Goal: Task Accomplishment & Management: Use online tool/utility

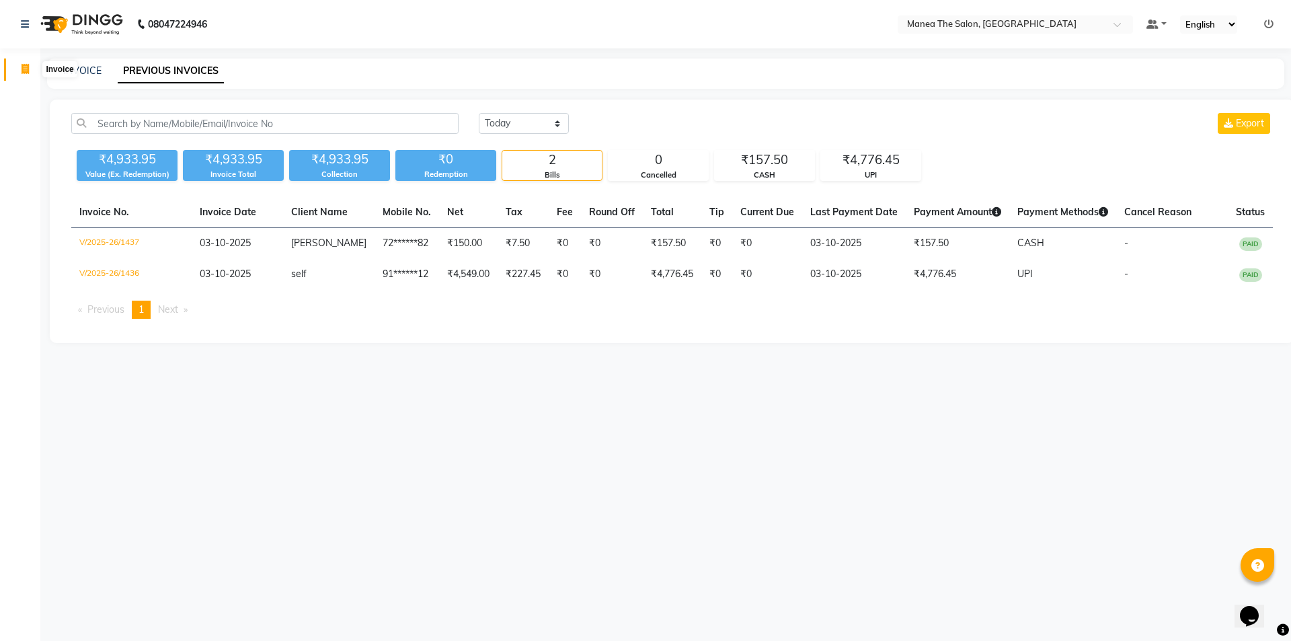
click at [24, 65] on icon at bounding box center [25, 69] width 7 height 10
select select "service"
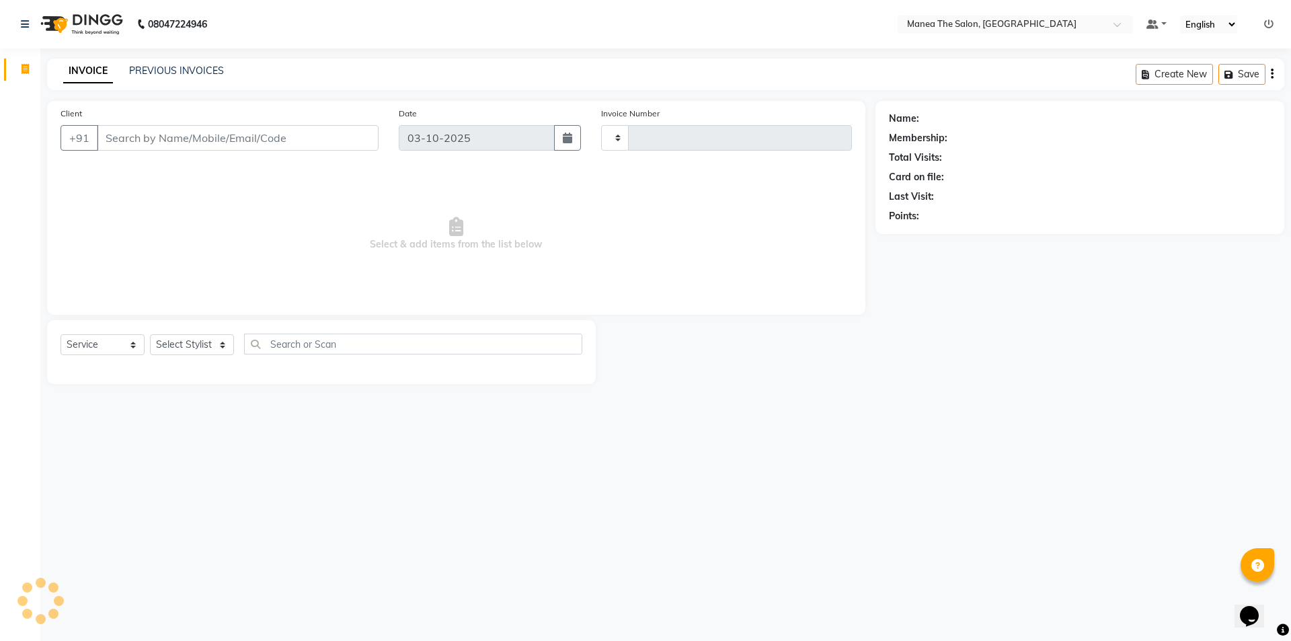
type input "1438"
select select "6397"
click at [220, 343] on select "Select Stylist [PERSON_NAME] [PERSON_NAME] Aruna [PERSON_NAME] Manager [PERSON_…" at bounding box center [192, 344] width 84 height 21
select select "85836"
click at [150, 334] on select "Select Stylist [PERSON_NAME] [PERSON_NAME] Aruna [PERSON_NAME] Manager [PERSON_…" at bounding box center [192, 344] width 84 height 21
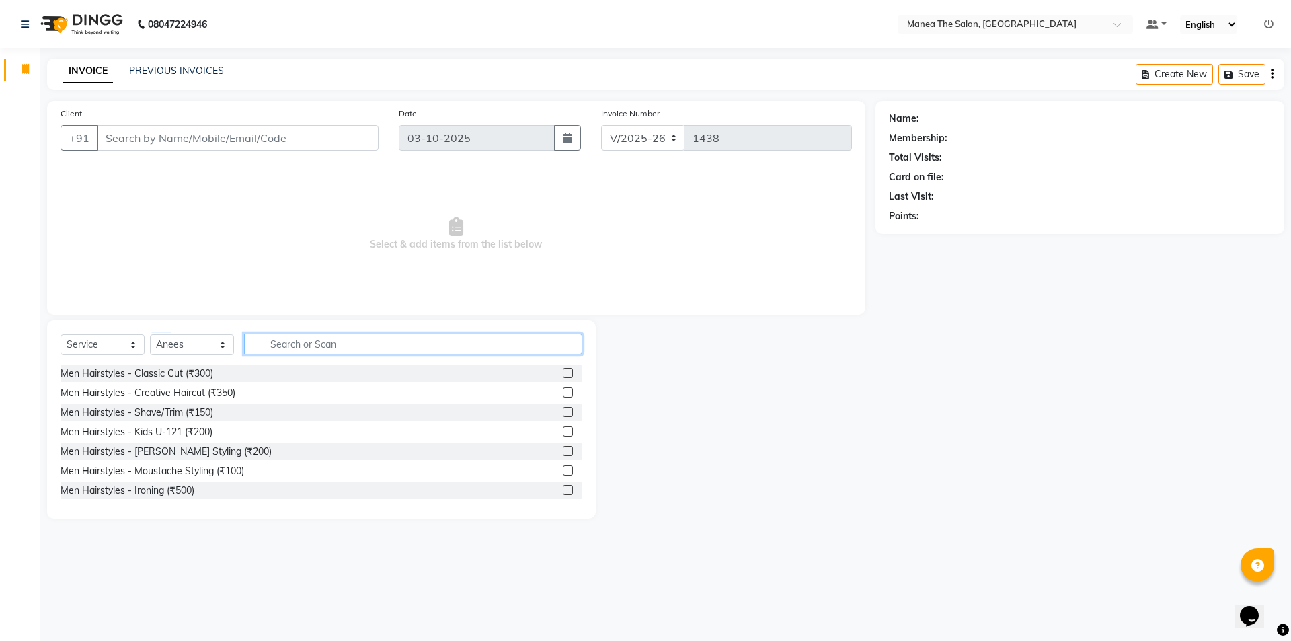
click at [442, 349] on input "text" at bounding box center [413, 343] width 338 height 21
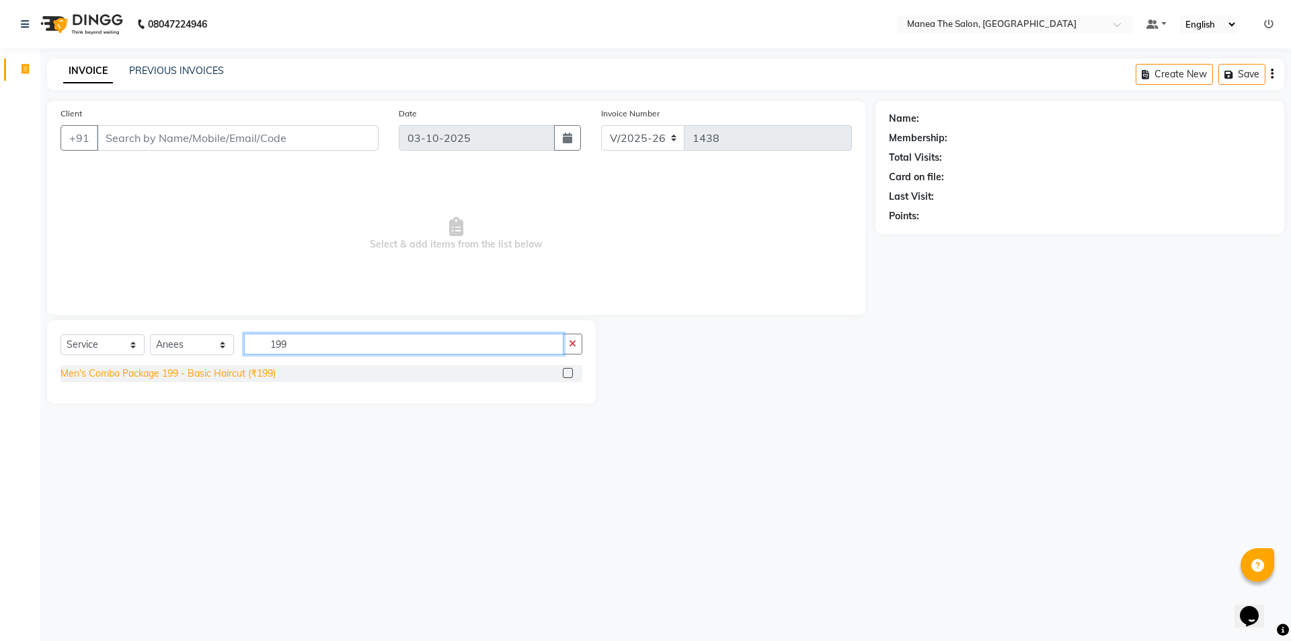
type input "199"
click at [160, 372] on div "Men's Combo Package 199 - Basic Haircut (₹199)" at bounding box center [167, 373] width 215 height 14
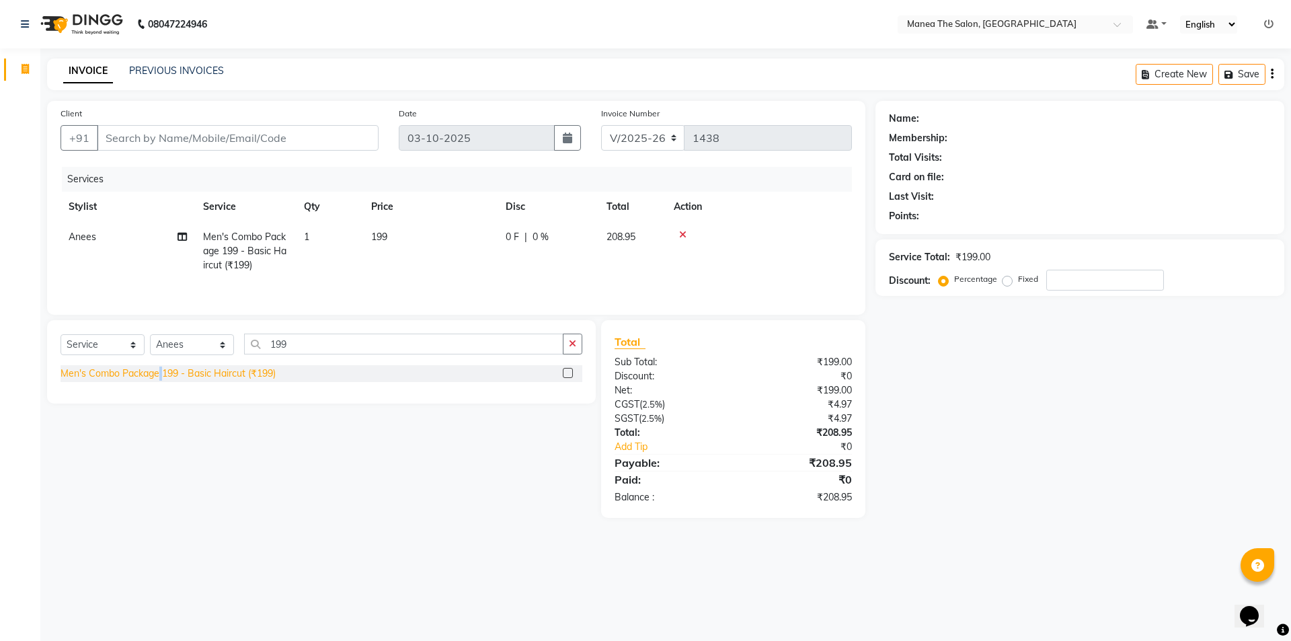
click at [160, 372] on div "Men's Combo Package 199 - Basic Haircut (₹199)" at bounding box center [167, 373] width 215 height 14
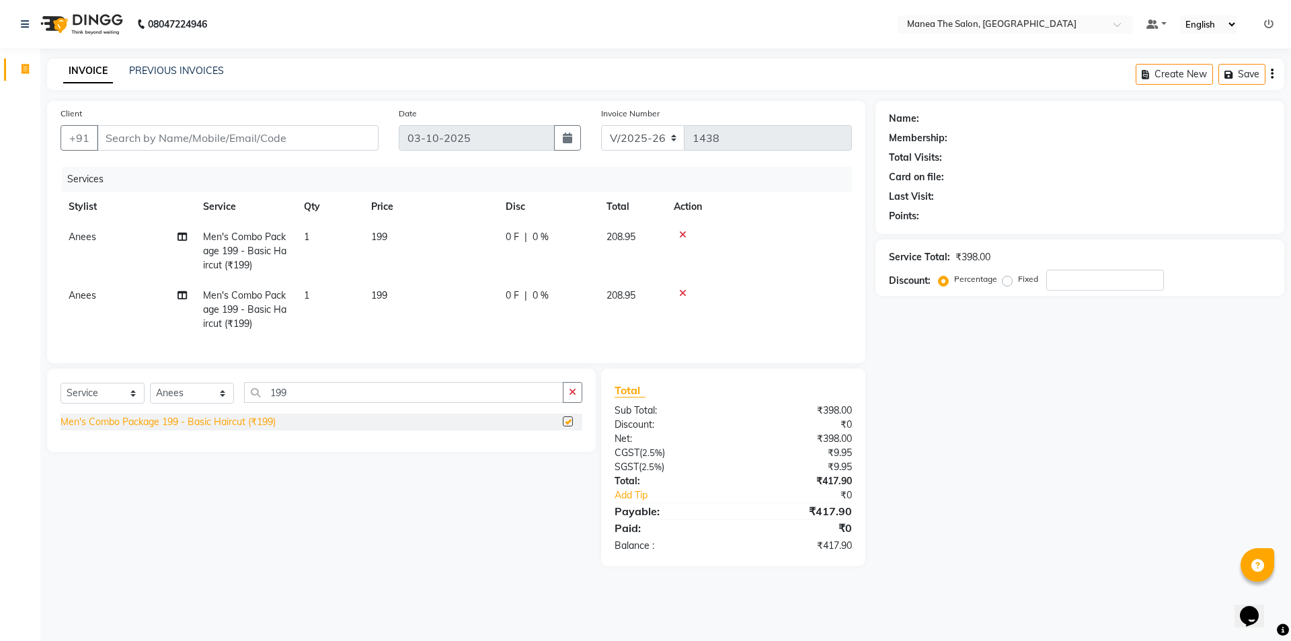
checkbox input "false"
click at [165, 133] on input "Client" at bounding box center [238, 138] width 282 height 26
type input "9"
type input "0"
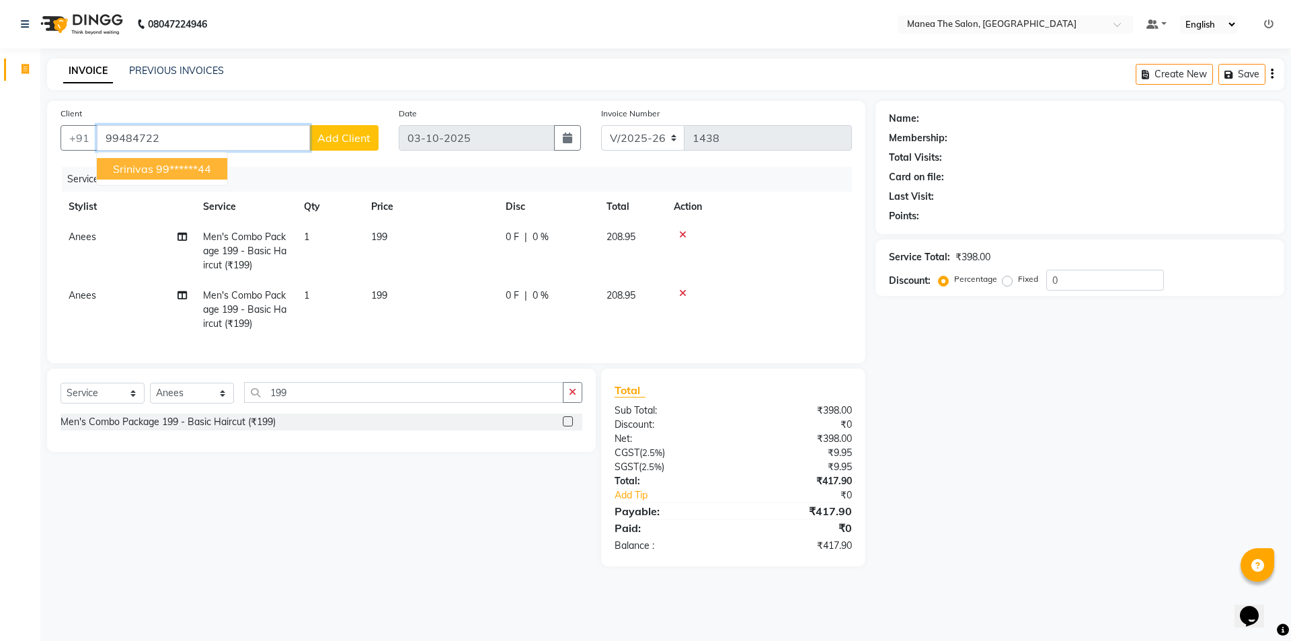
click at [183, 172] on ngb-highlight "99******44" at bounding box center [183, 168] width 55 height 13
type input "99******44"
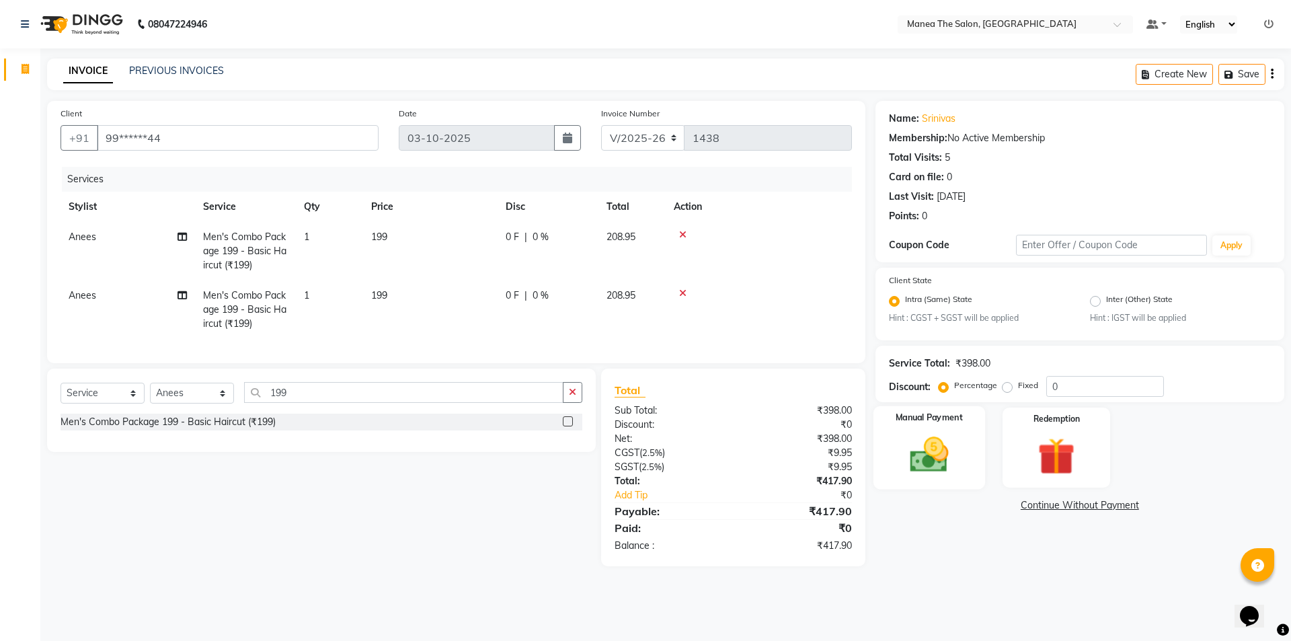
click at [924, 465] on img at bounding box center [928, 455] width 63 height 44
click at [1081, 507] on span "UPI" at bounding box center [1084, 505] width 21 height 15
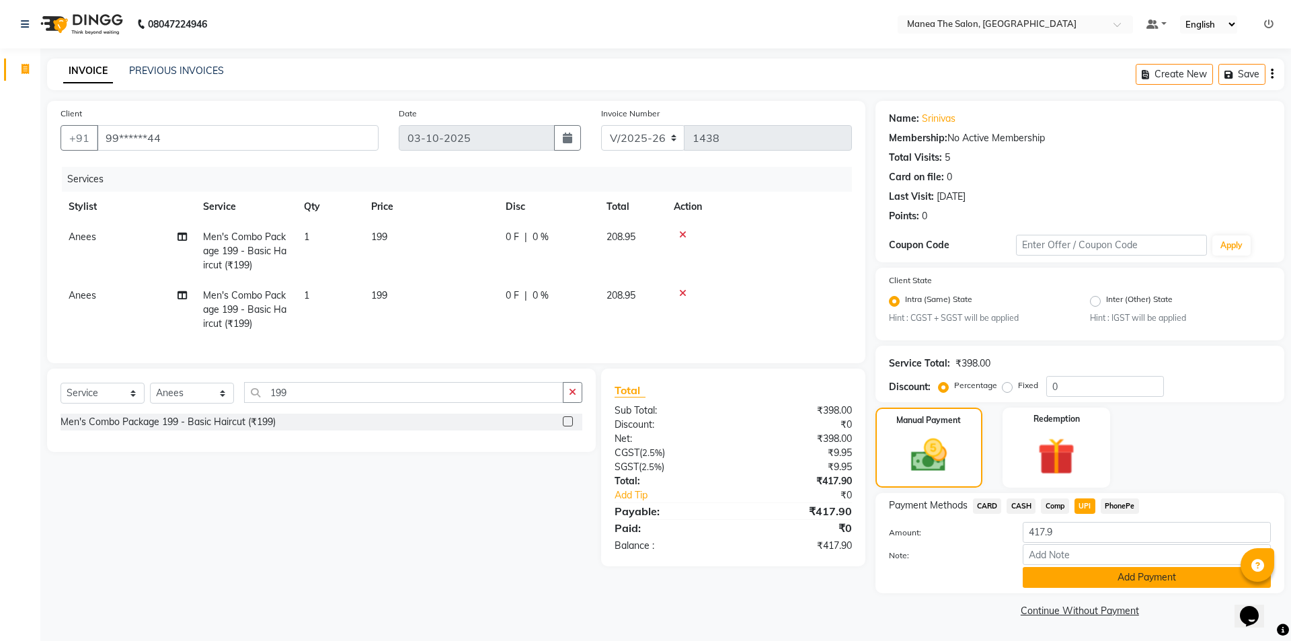
click at [1080, 575] on button "Add Payment" at bounding box center [1146, 577] width 248 height 21
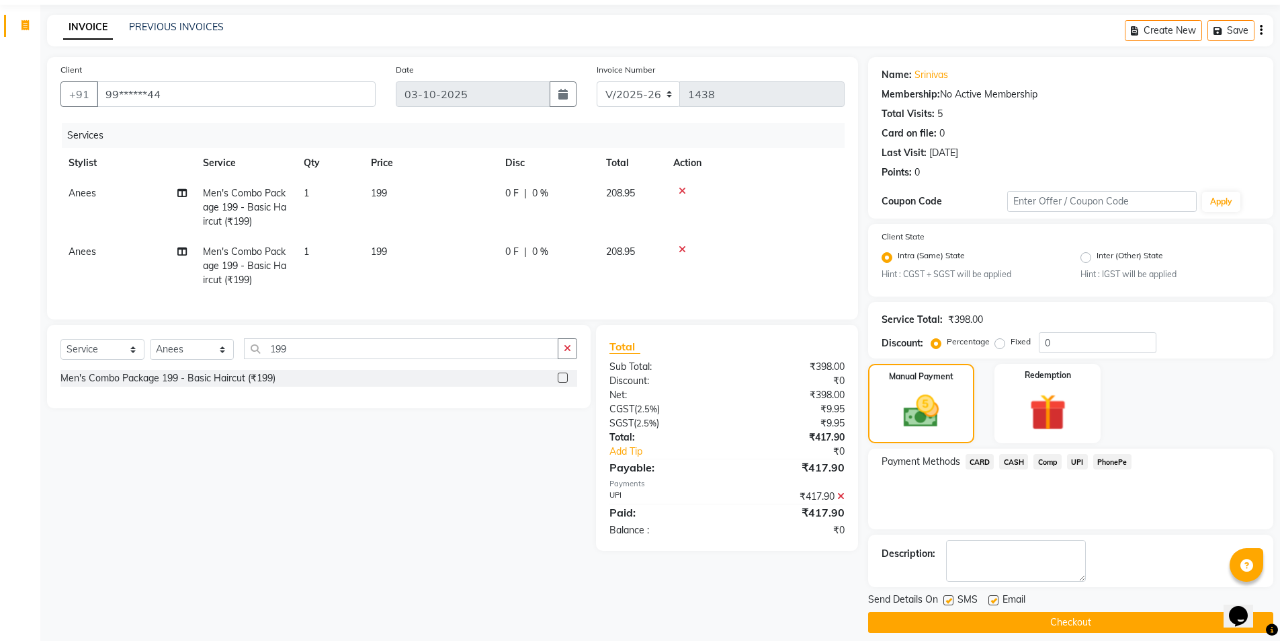
scroll to position [56, 0]
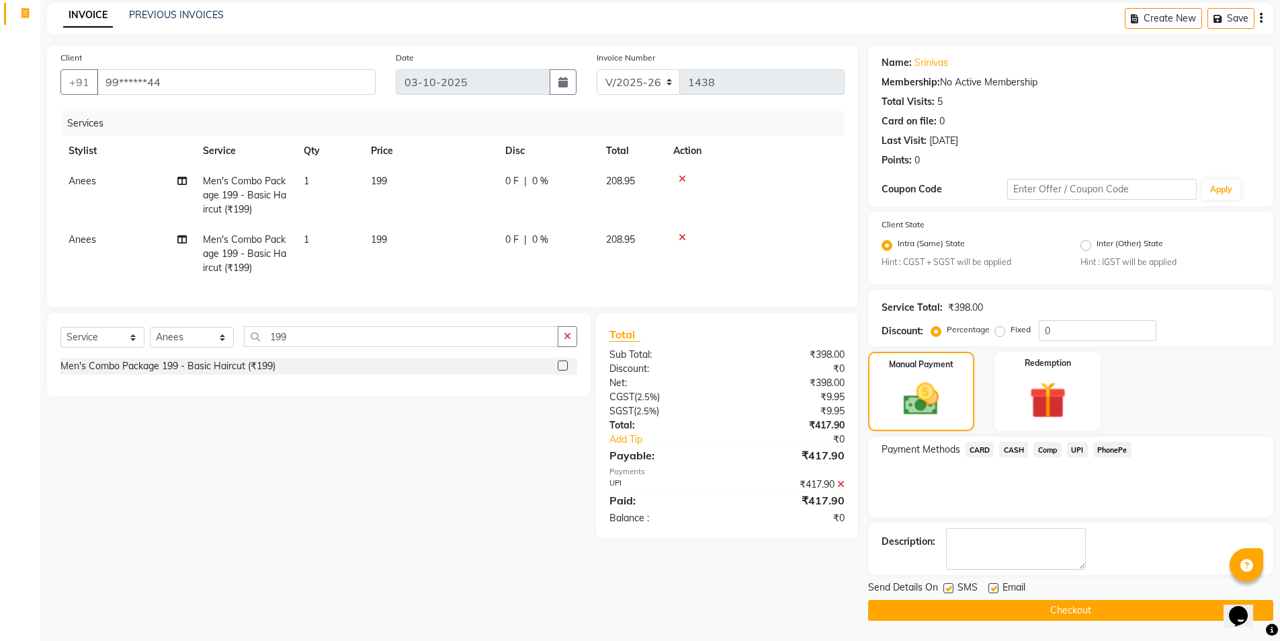
click at [1085, 602] on button "Checkout" at bounding box center [1070, 610] width 405 height 21
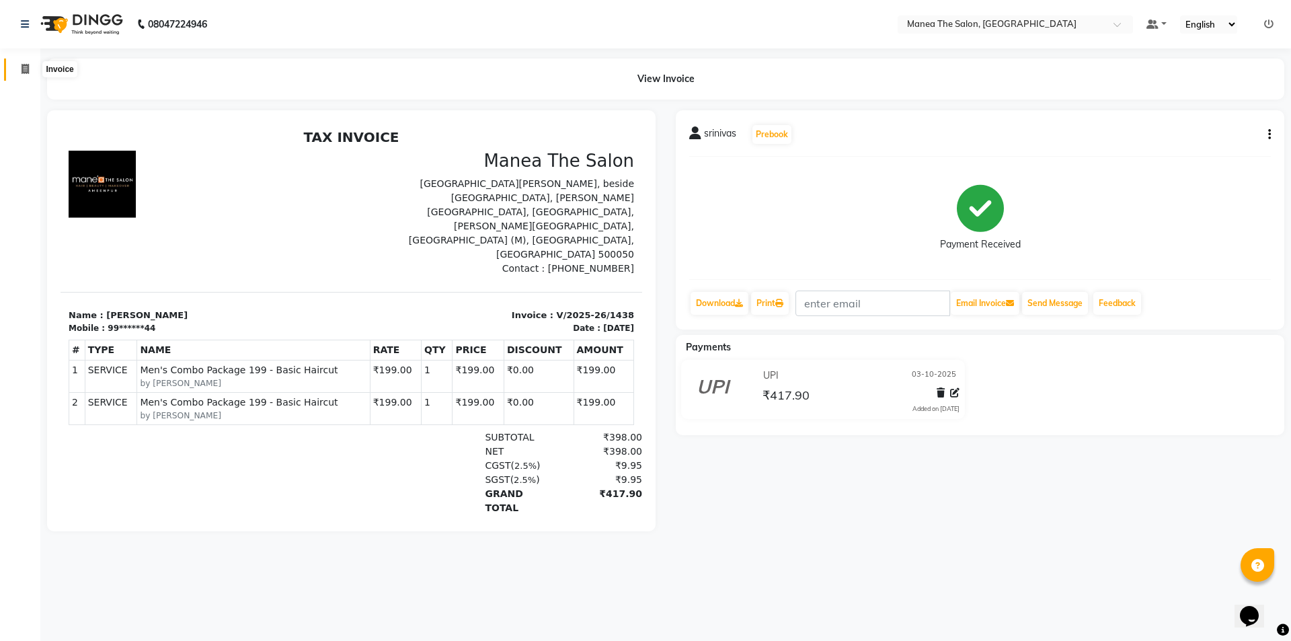
click at [26, 67] on icon at bounding box center [25, 69] width 7 height 10
select select "6397"
select select "service"
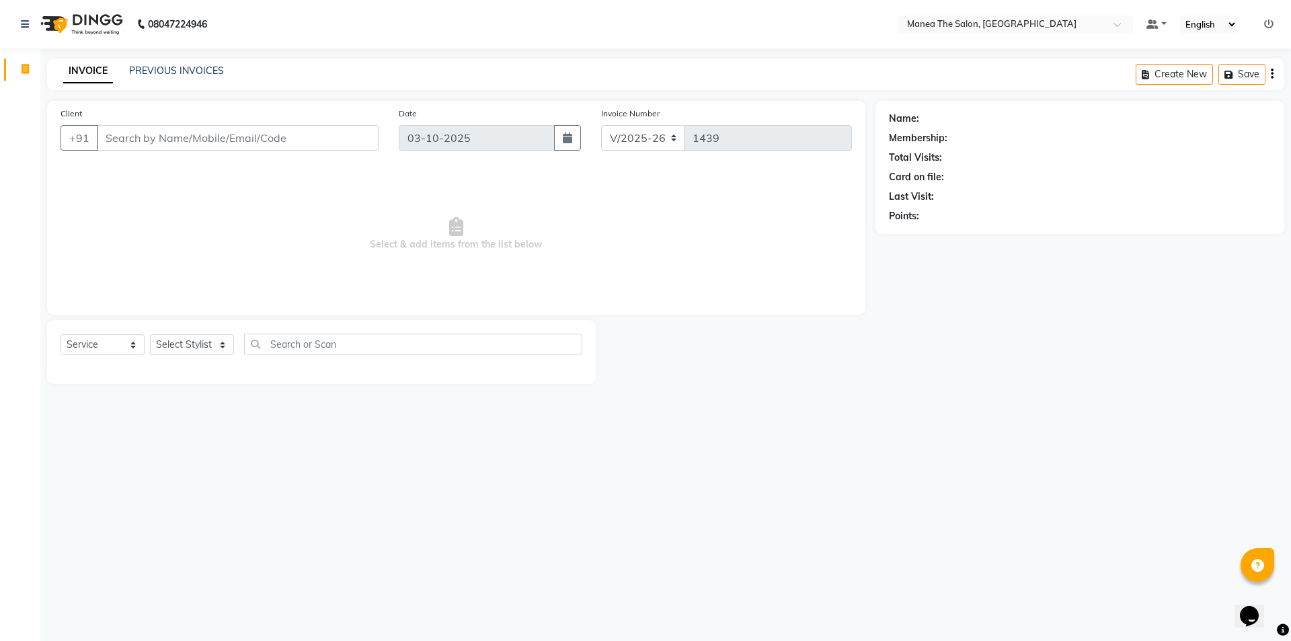
click at [52, 23] on img at bounding box center [80, 24] width 92 height 38
click at [161, 66] on link "PREVIOUS INVOICES" at bounding box center [176, 71] width 95 height 12
